Goal: Task Accomplishment & Management: Manage account settings

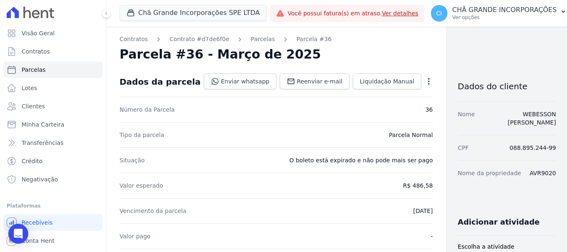
scroll to position [290, 0]
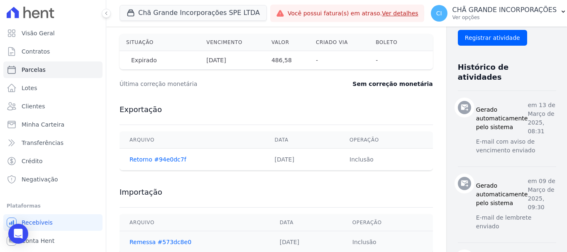
select select
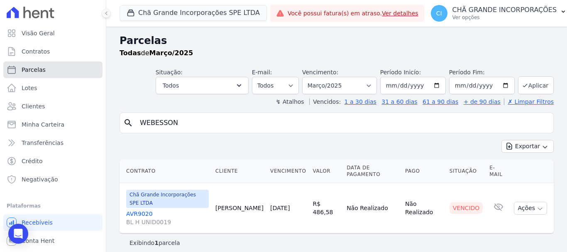
click at [38, 68] on span "Parcelas" at bounding box center [34, 70] width 24 height 8
select select
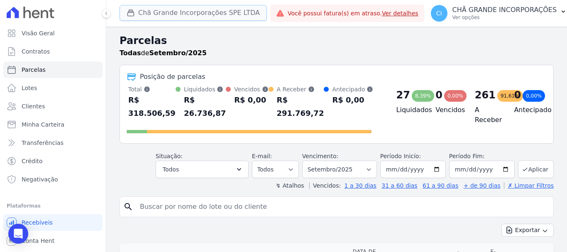
click at [160, 14] on button "Chã Grande Incorporações SPE LTDA" at bounding box center [192, 13] width 147 height 16
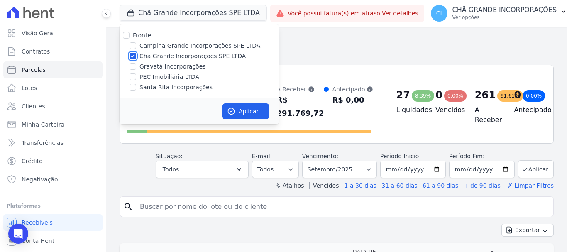
click at [133, 56] on input "Chã Grande Incorporações SPE LTDA" at bounding box center [132, 56] width 7 height 7
checkbox input "false"
click at [132, 46] on input "Campina Grande Incorporações SPE LTDA" at bounding box center [132, 45] width 7 height 7
checkbox input "true"
click at [255, 113] on button "Aplicar" at bounding box center [245, 111] width 46 height 16
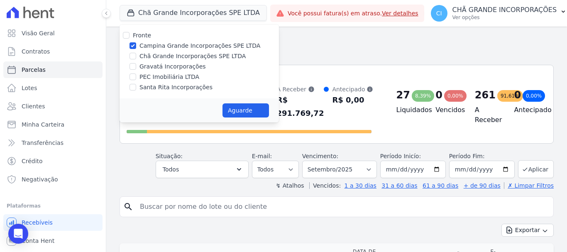
select select
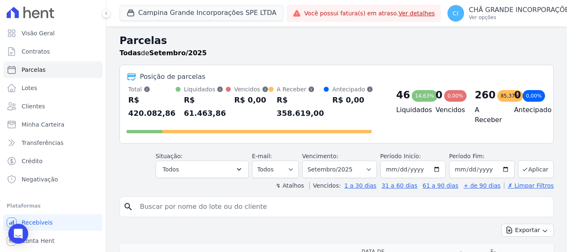
click at [151, 205] on input "search" at bounding box center [342, 206] width 415 height 17
paste input "[PERSON_NAME]"
type input "[PERSON_NAME]"
select select
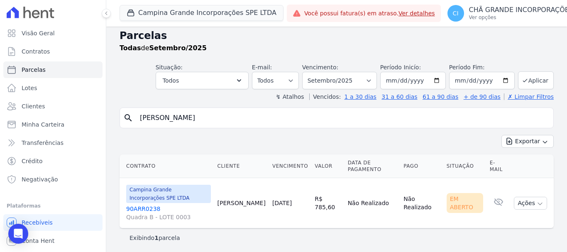
scroll to position [7, 0]
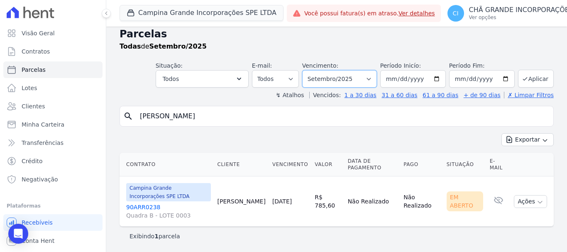
click at [372, 77] on select "Filtrar por período ──────── Todos os meses Janeiro/2023 Fevereiro/2023 Março/2…" at bounding box center [339, 78] width 75 height 17
select select "06/2025"
click at [307, 70] on select "Filtrar por período ──────── Todos os meses Janeiro/2023 Fevereiro/2023 Março/2…" at bounding box center [339, 78] width 75 height 17
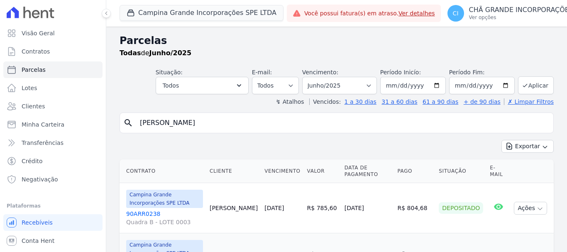
select select
click at [373, 85] on select "Filtrar por período ──────── Todos os meses Janeiro/2023 Fevereiro/2023 Março/2…" at bounding box center [339, 85] width 75 height 17
select select "08/2025"
click at [307, 77] on select "Filtrar por período ──────── Todos os meses Janeiro/2023 Fevereiro/2023 Março/2…" at bounding box center [339, 85] width 75 height 17
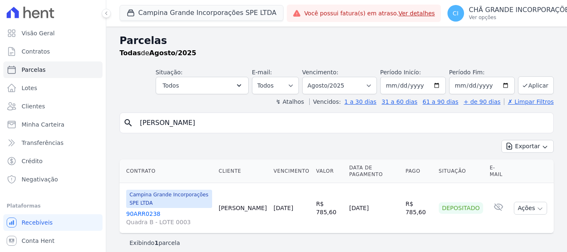
select select
click at [377, 84] on select "Filtrar por período ──────── Todos os meses Janeiro/2023 Fevereiro/2023 Março/2…" at bounding box center [339, 85] width 75 height 17
select select "09/2025"
click at [314, 77] on select "Filtrar por período ──────── Todos os meses Janeiro/2023 Fevereiro/2023 Março/2…" at bounding box center [339, 85] width 75 height 17
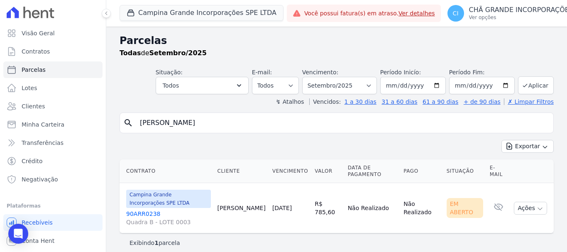
select select
click at [135, 212] on link "90ARR0238 Quadra B - LOTE 0003" at bounding box center [168, 218] width 85 height 17
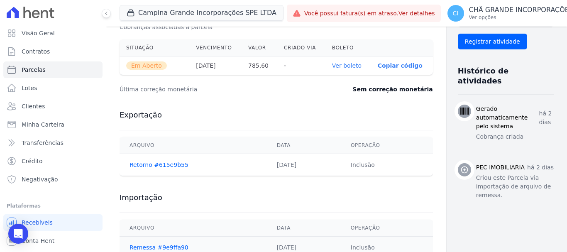
scroll to position [290, 0]
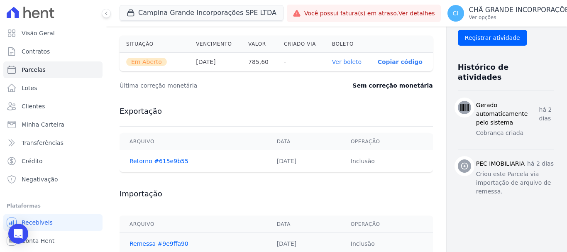
click at [332, 60] on link "Ver boleto" at bounding box center [346, 61] width 29 height 7
select select
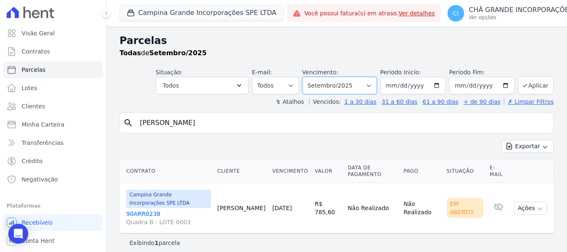
click at [370, 85] on select "Filtrar por período ──────── Todos os meses Janeiro/2023 Fevereiro/2023 Março/2…" at bounding box center [339, 85] width 75 height 17
select select "06/2025"
click at [307, 77] on select "Filtrar por período ──────── Todos os meses Janeiro/2023 Fevereiro/2023 Março/2…" at bounding box center [339, 85] width 75 height 17
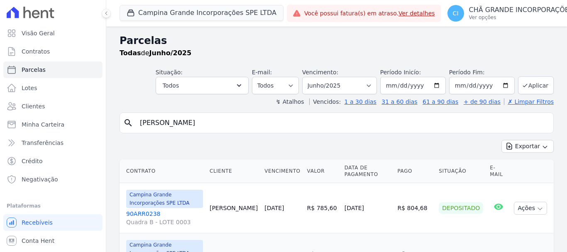
select select
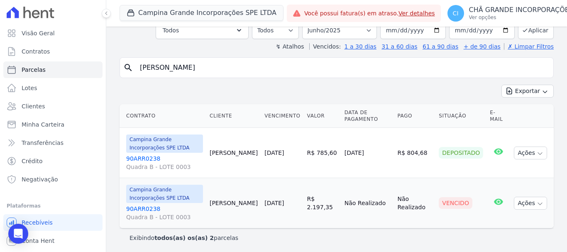
scroll to position [57, 0]
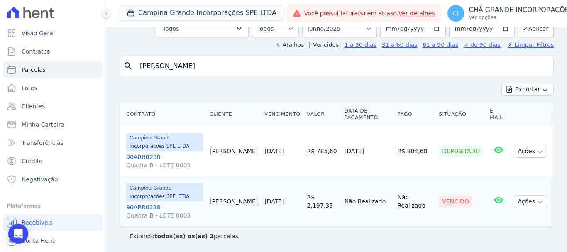
click at [135, 205] on link "90ARR0238 Quadra B - LOTE 0003" at bounding box center [164, 211] width 77 height 17
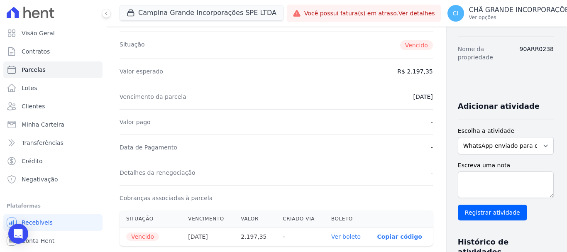
scroll to position [124, 0]
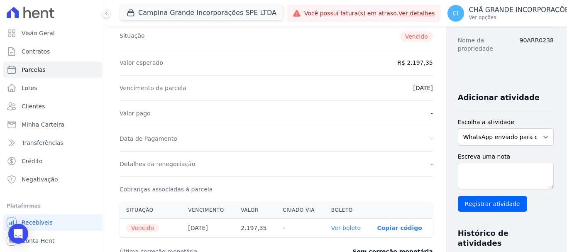
click at [331, 227] on link "Ver boleto" at bounding box center [345, 227] width 29 height 7
